Goal: Transaction & Acquisition: Purchase product/service

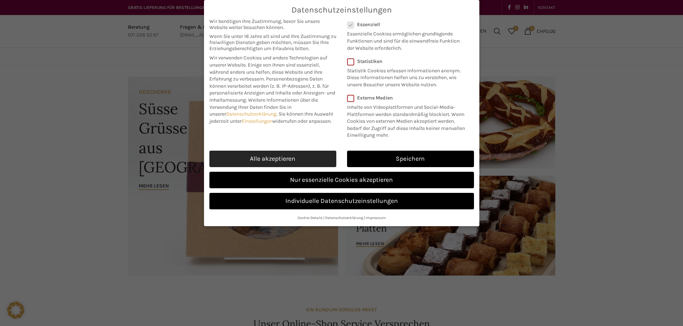
click at [279, 158] on link "Alle akzeptieren" at bounding box center [272, 159] width 127 height 16
checkbox input "true"
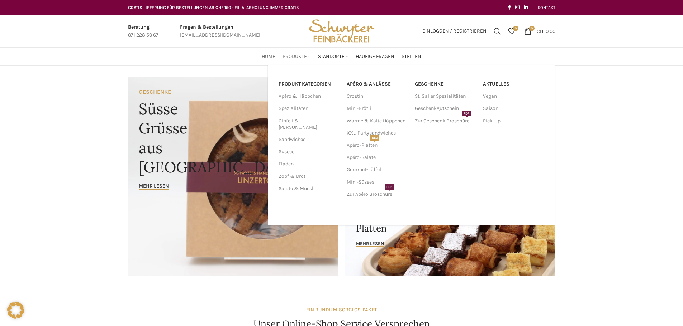
click at [298, 56] on span "Produkte" at bounding box center [294, 56] width 24 height 7
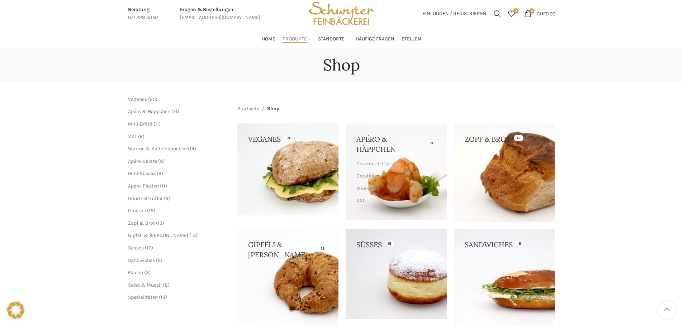
scroll to position [60, 0]
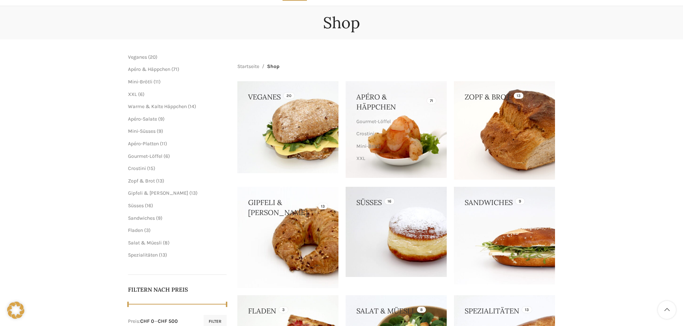
click at [292, 234] on link at bounding box center [287, 237] width 101 height 101
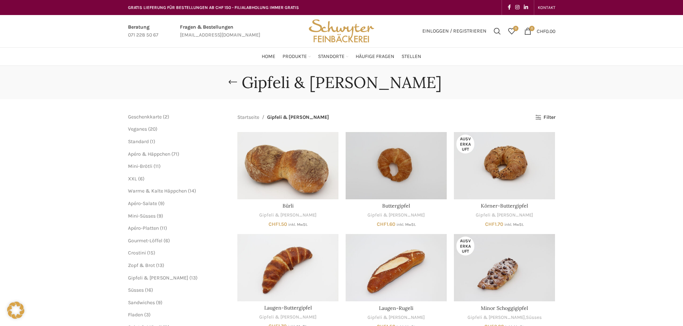
click at [343, 35] on img "Site logo" at bounding box center [341, 31] width 70 height 32
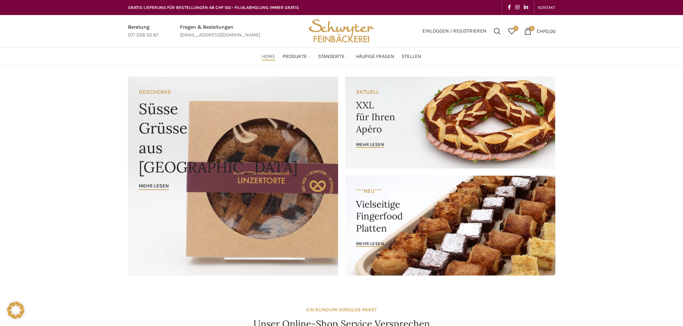
click at [484, 221] on link "Banner link" at bounding box center [450, 226] width 210 height 100
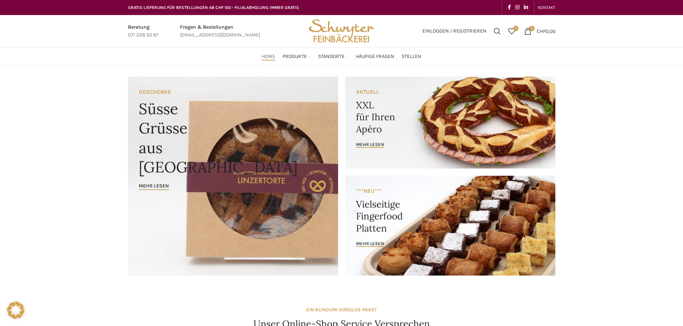
click at [515, 129] on link "Banner link" at bounding box center [450, 123] width 210 height 92
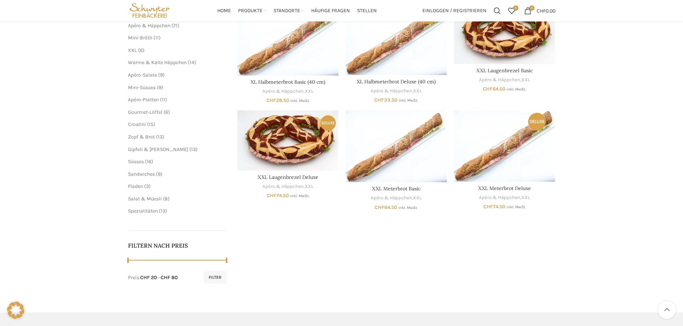
scroll to position [60, 0]
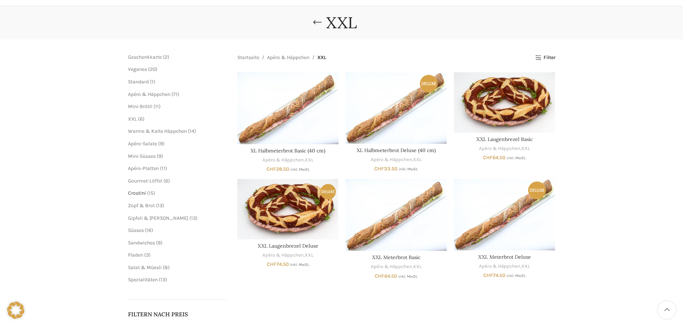
click at [131, 194] on span "Crostini" at bounding box center [137, 193] width 18 height 6
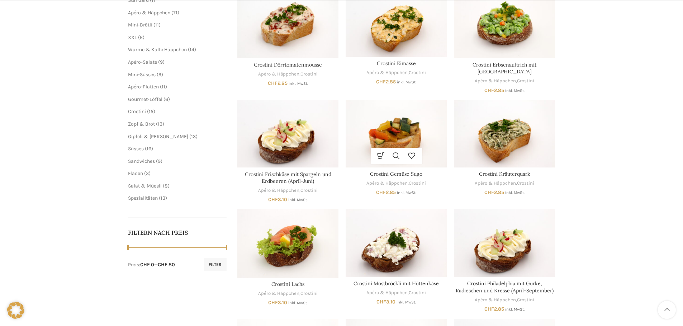
scroll to position [143, 0]
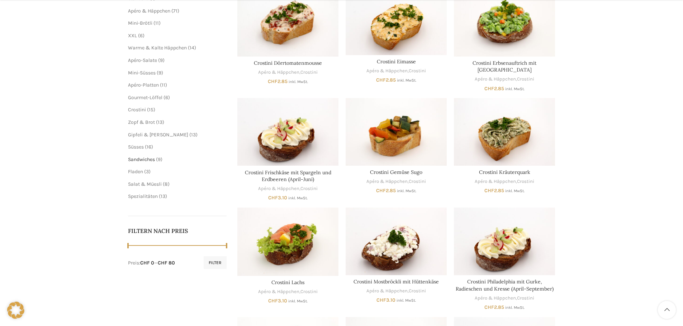
click at [153, 157] on span "Sandwiches" at bounding box center [141, 160] width 27 height 6
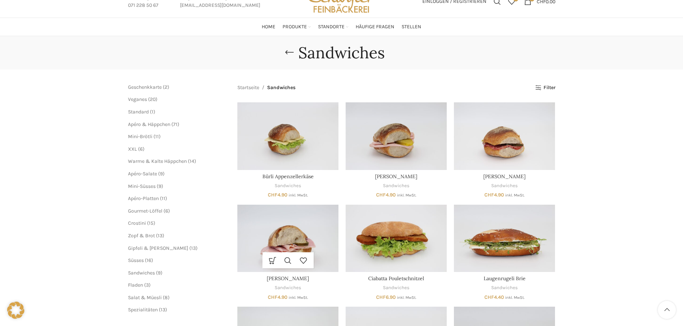
scroll to position [60, 0]
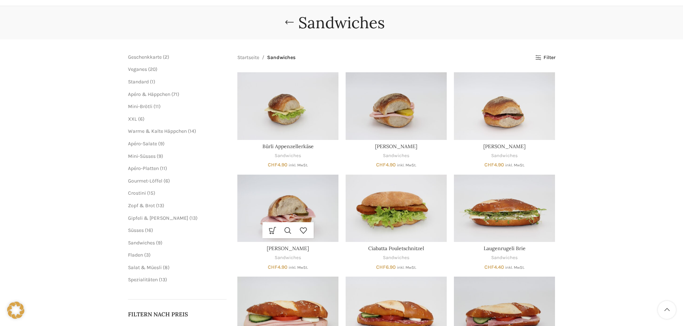
click at [288, 204] on img "Bürli Schinken" at bounding box center [287, 208] width 101 height 67
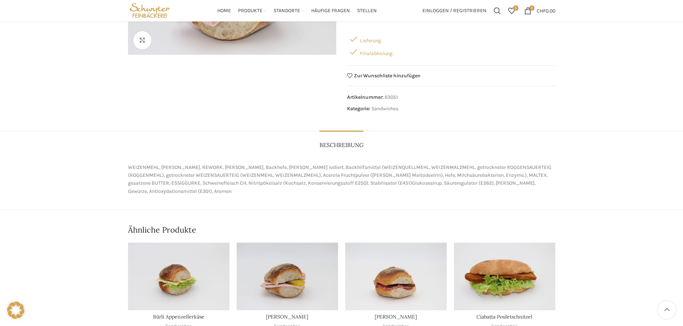
scroll to position [164, 0]
